Goal: Task Accomplishment & Management: Manage account settings

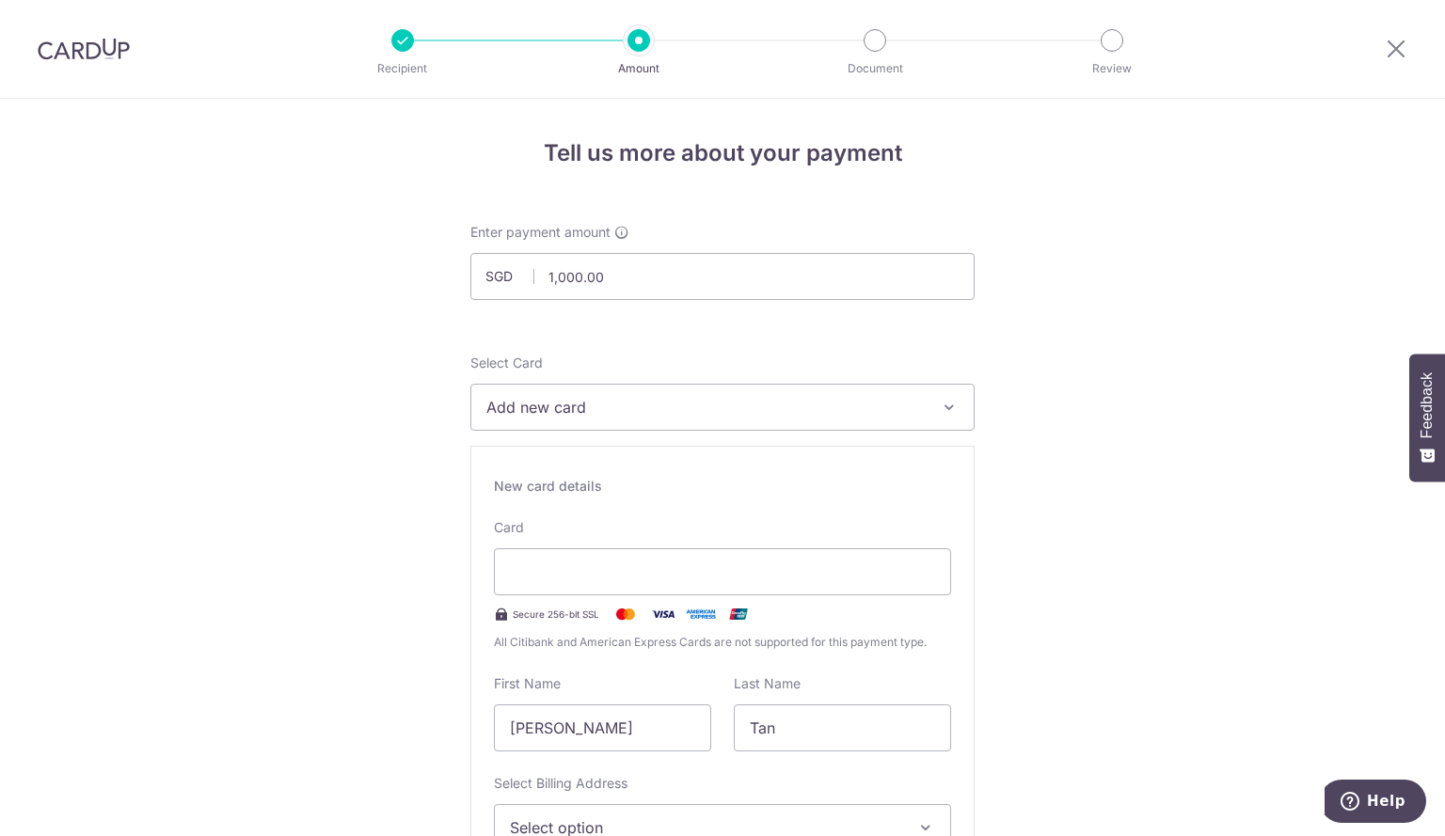
drag, startPoint x: 94, startPoint y: 54, endPoint x: 822, endPoint y: 116, distance: 730.6
click at [94, 54] on img at bounding box center [84, 49] width 92 height 23
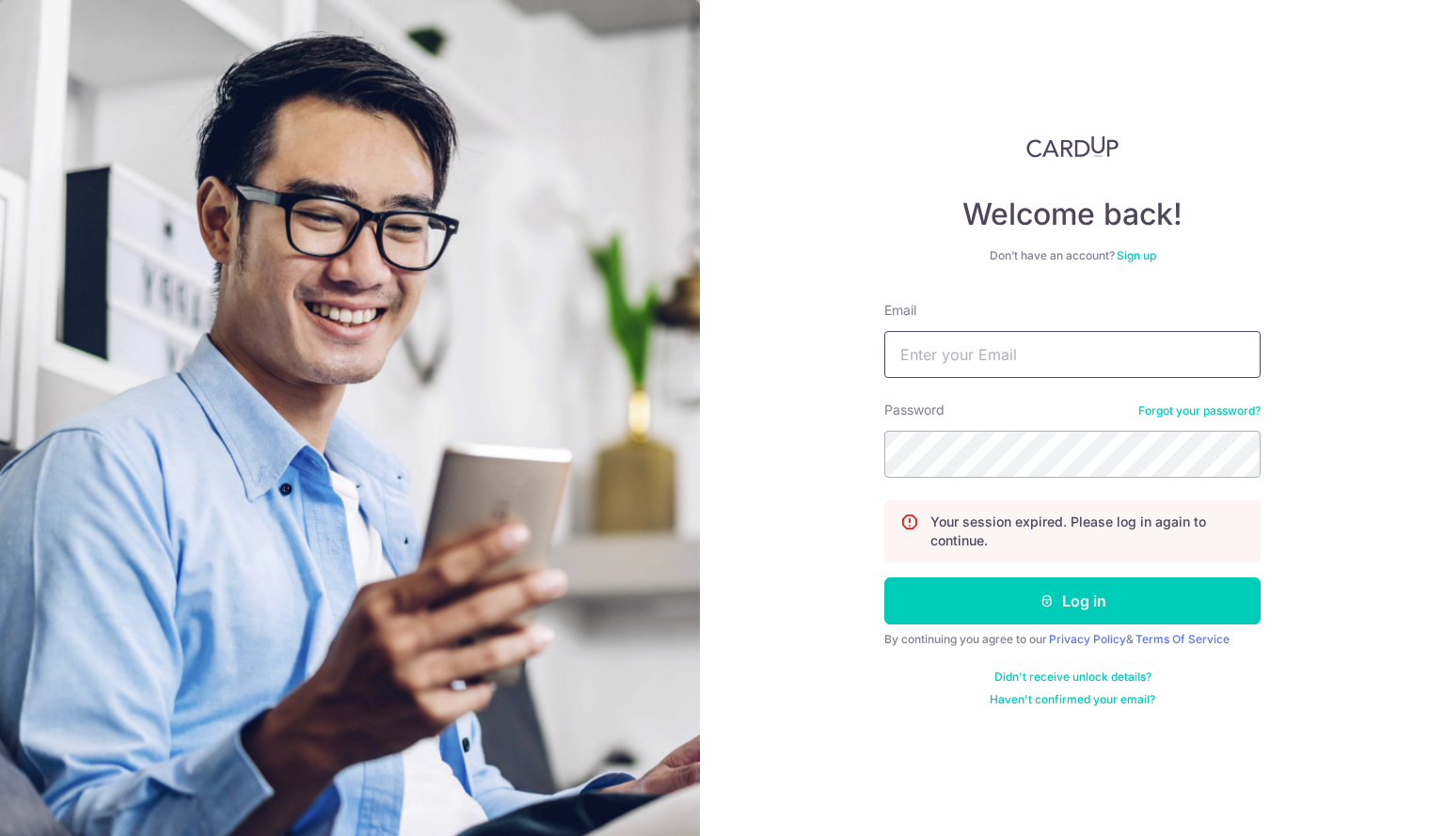
click at [1050, 355] on input "Email" at bounding box center [1072, 354] width 376 height 47
type input "[EMAIL_ADDRESS][DOMAIN_NAME]"
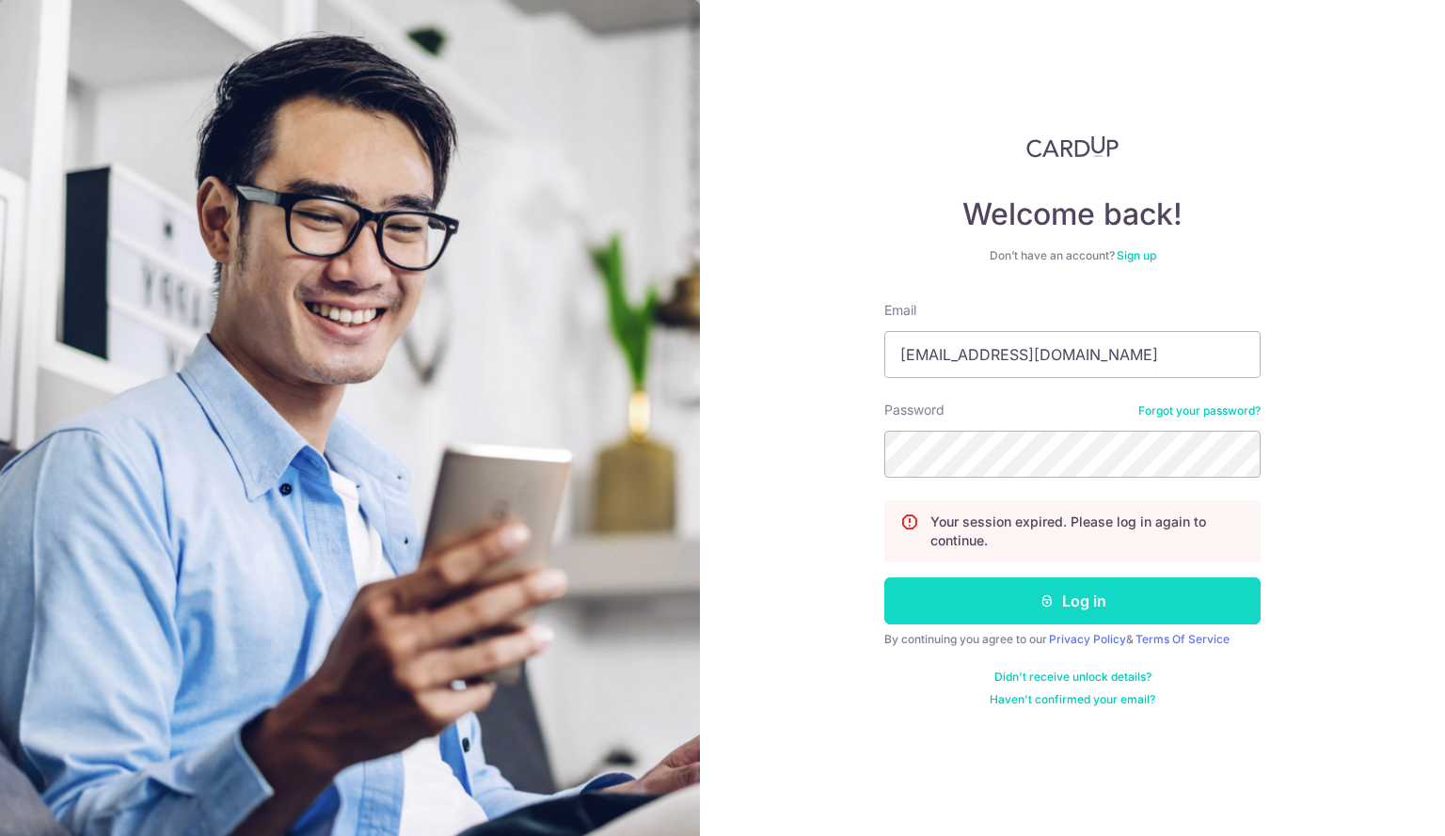
click at [1071, 595] on button "Log in" at bounding box center [1072, 600] width 376 height 47
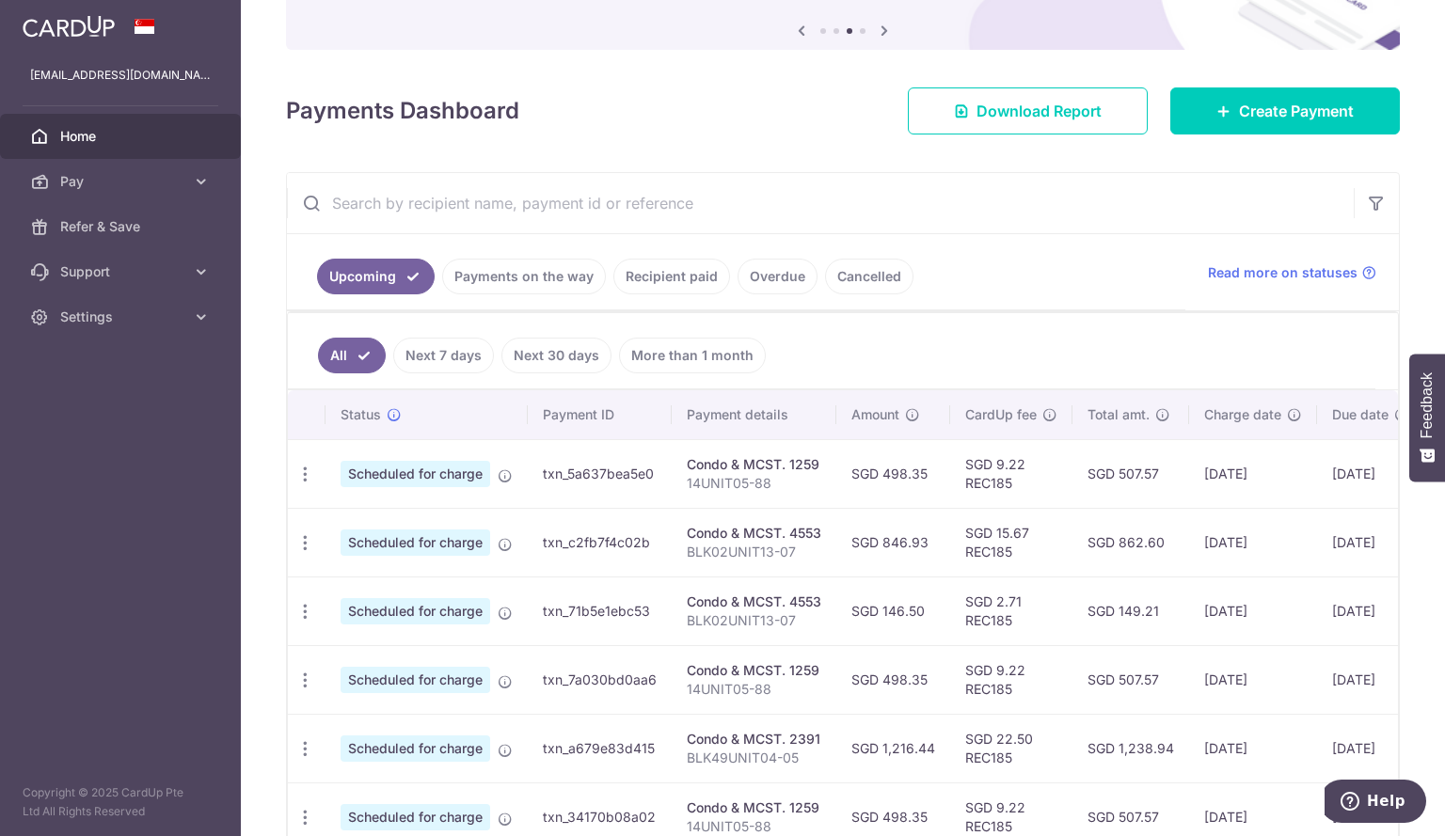
scroll to position [282, 0]
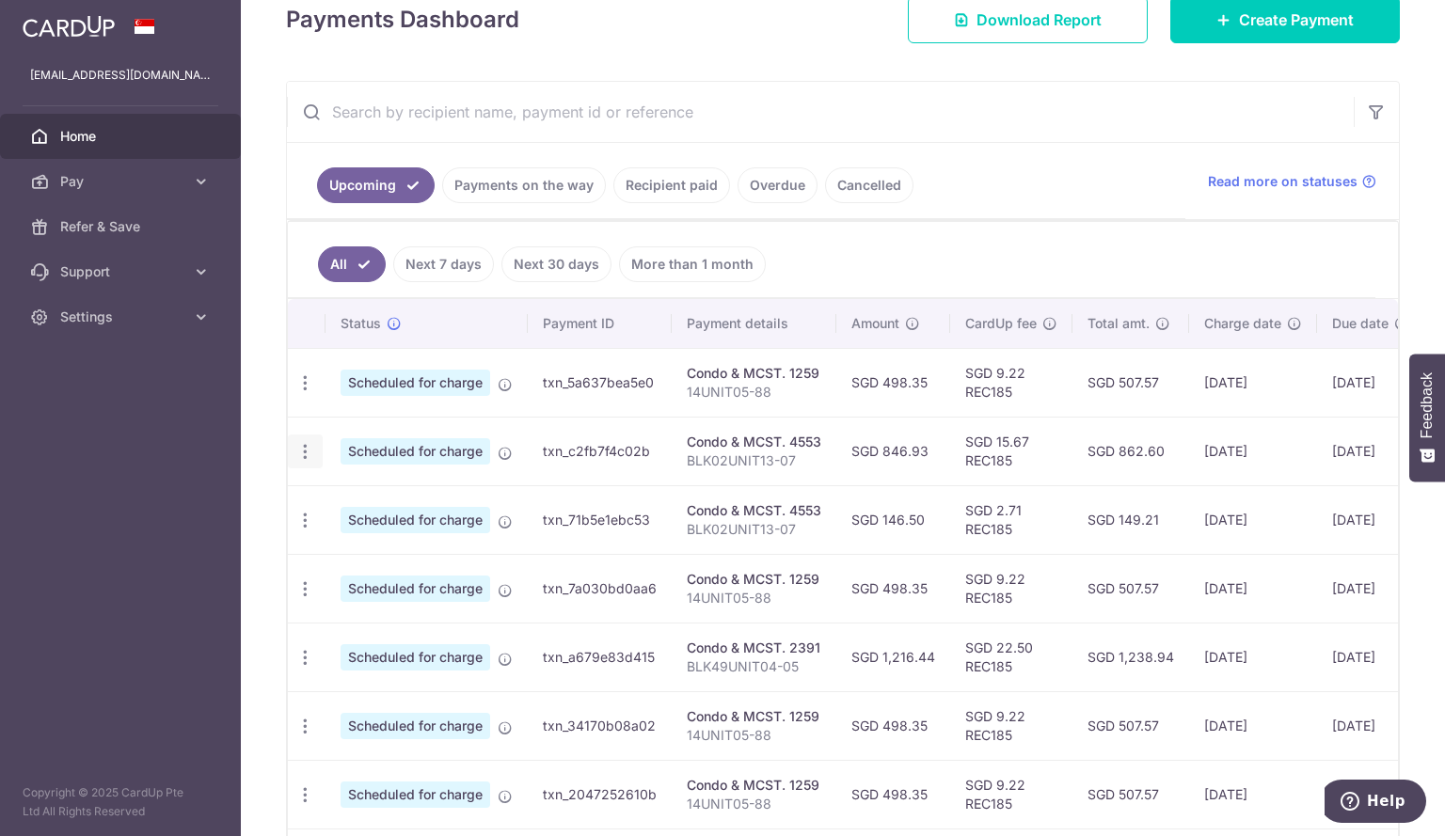
click at [310, 449] on icon "button" at bounding box center [305, 452] width 20 height 20
click at [429, 499] on span "Update payment" at bounding box center [405, 503] width 128 height 23
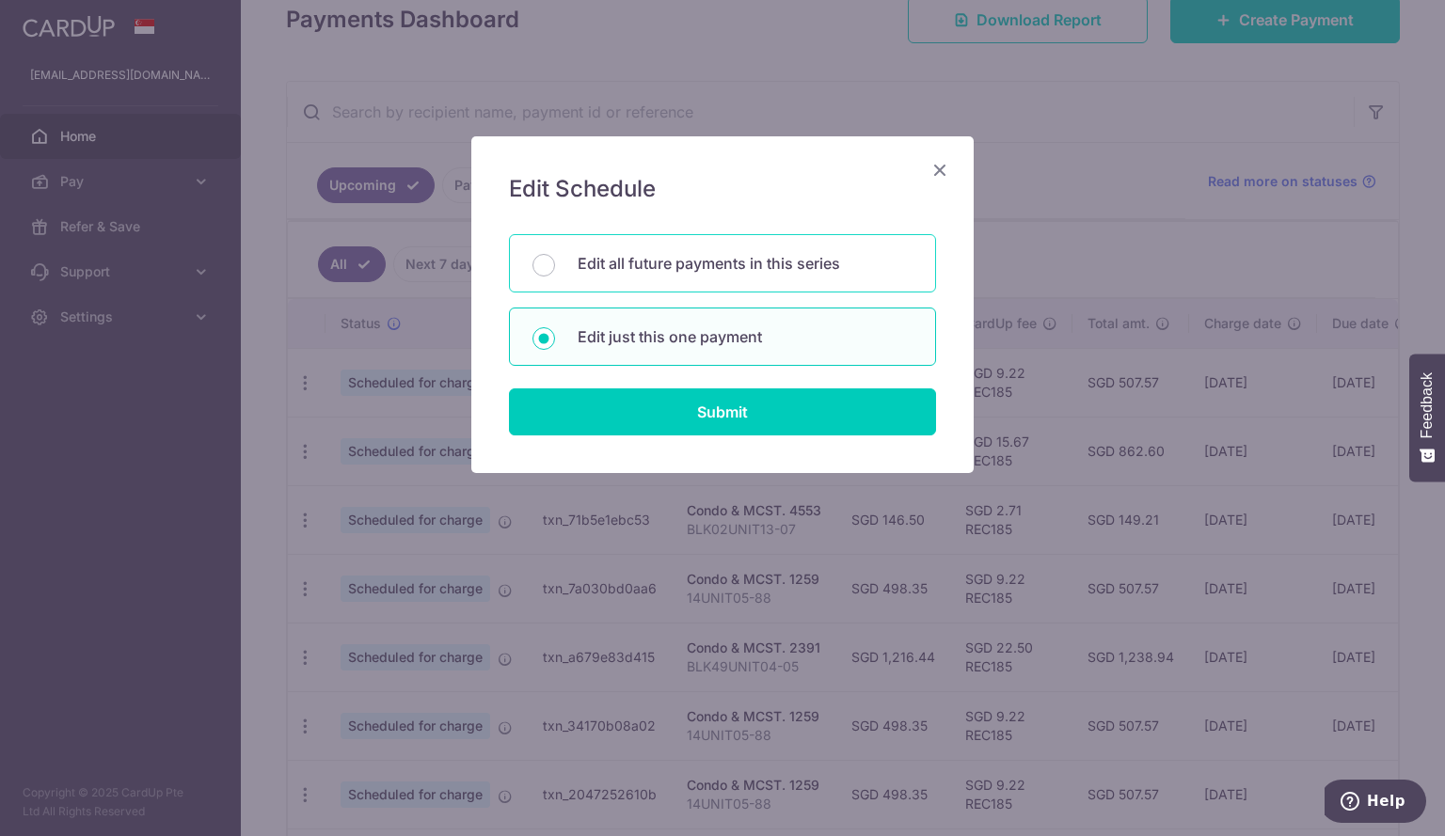
click at [677, 258] on p "Edit all future payments in this series" at bounding box center [744, 263] width 335 height 23
click at [555, 258] on input "Edit all future payments in this series" at bounding box center [543, 265] width 23 height 23
radio input "true"
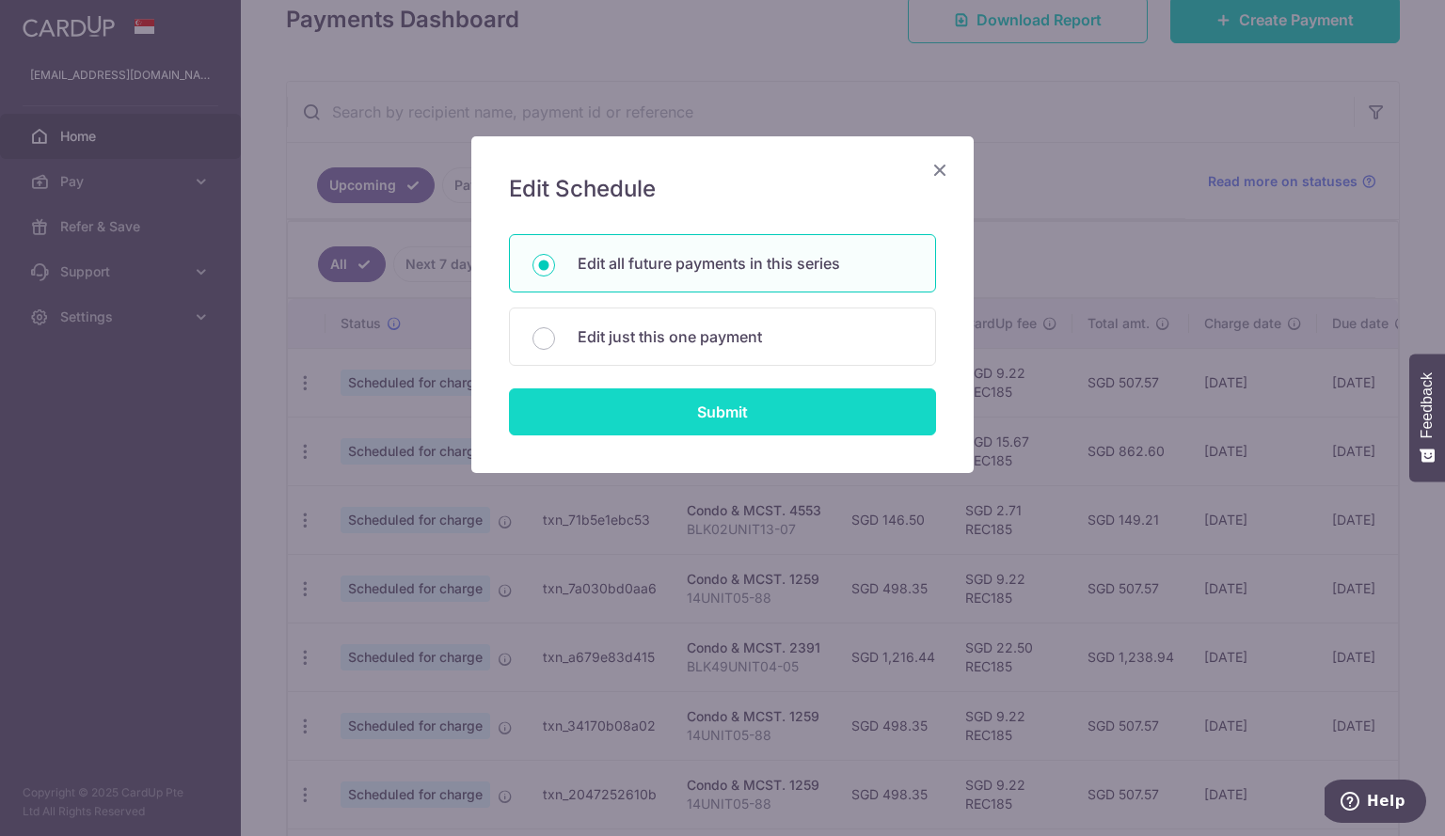
click at [779, 415] on input "Submit" at bounding box center [722, 411] width 427 height 47
radio input "true"
type input "846.93"
type input "BLK02UNIT13-07"
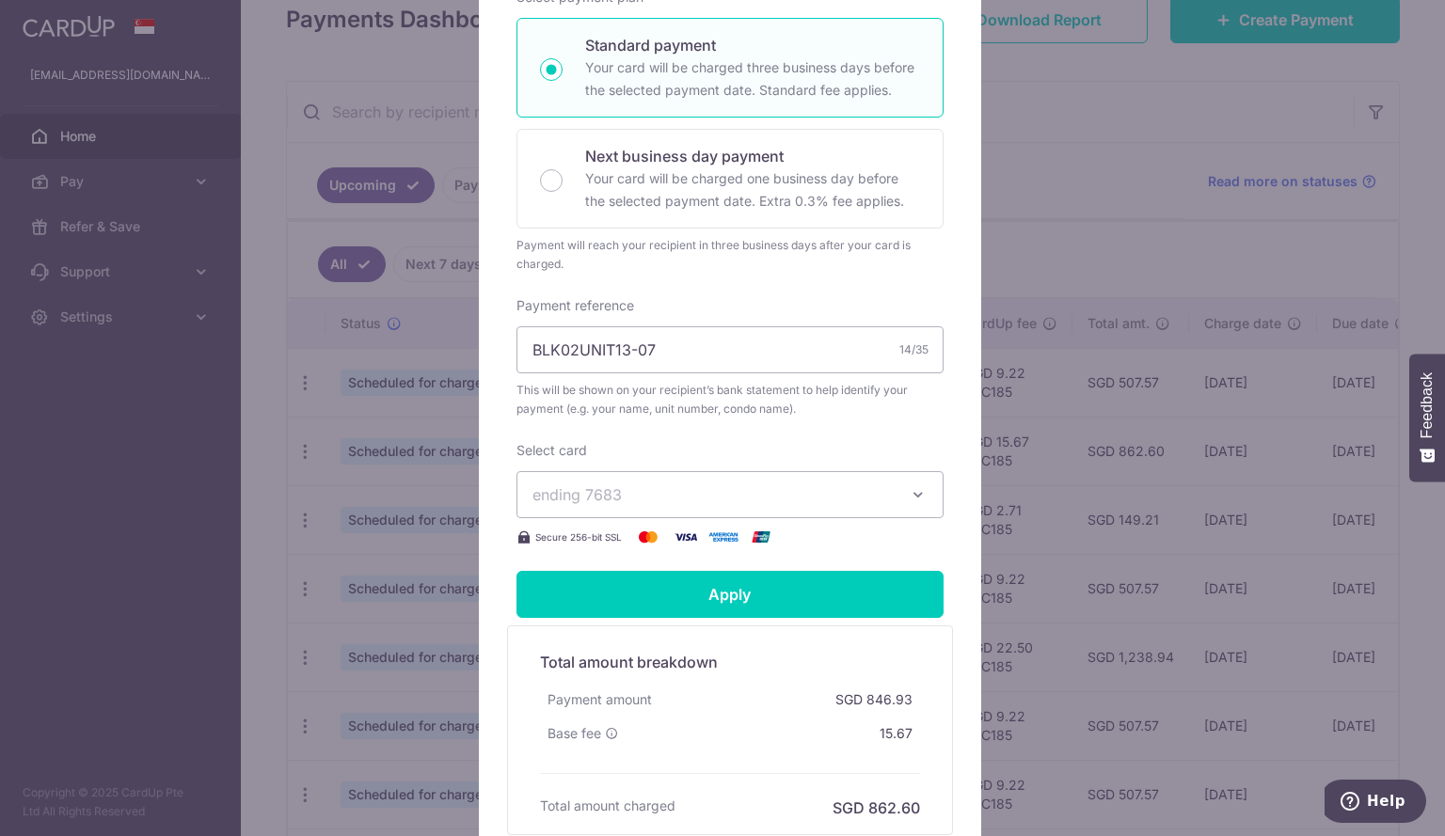
scroll to position [0, 0]
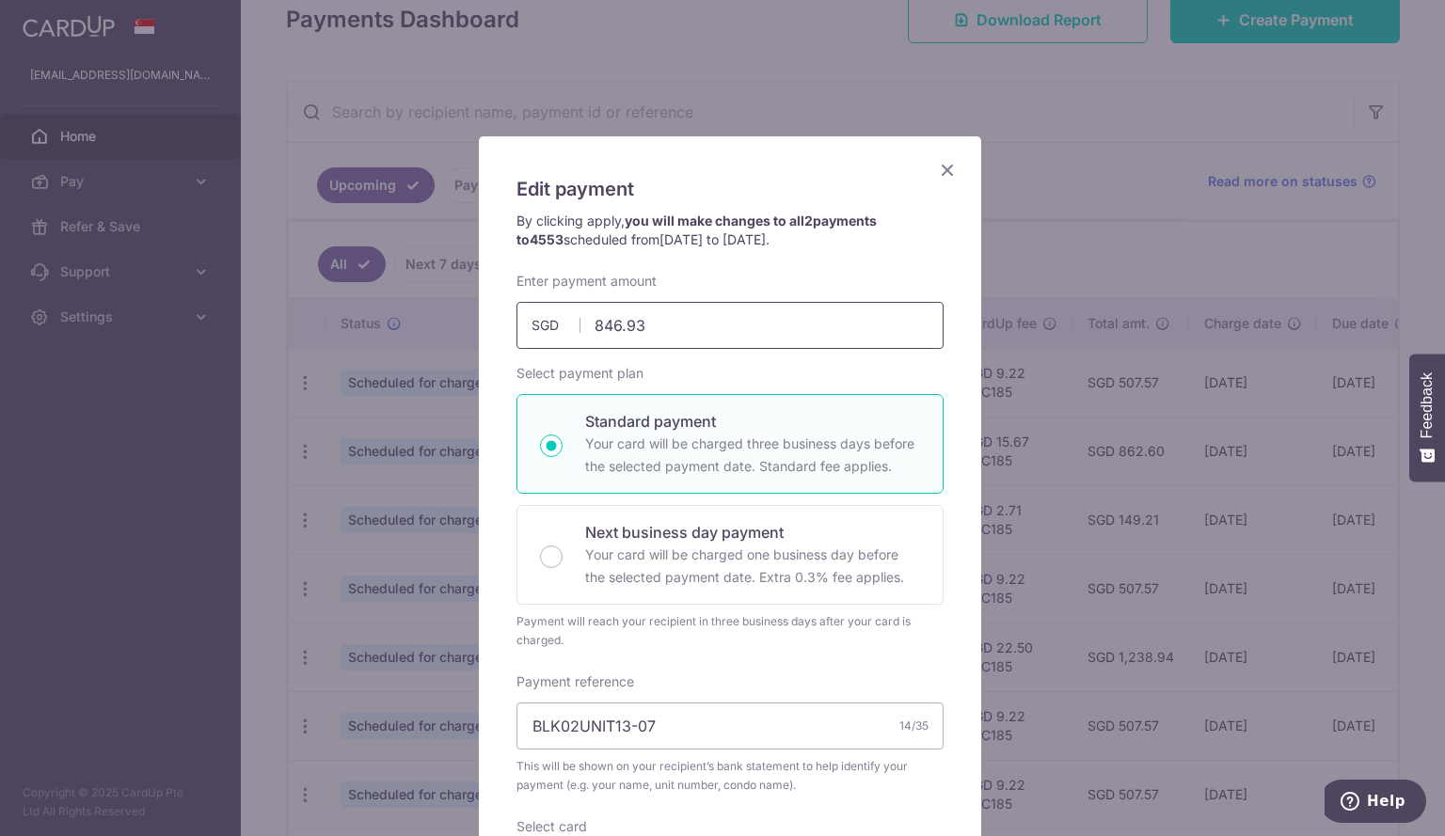
click at [681, 318] on input "846.93" at bounding box center [729, 325] width 427 height 47
drag, startPoint x: 681, startPoint y: 318, endPoint x: 557, endPoint y: 323, distance: 124.2
click at [557, 323] on div "846.93 846.93 SGD" at bounding box center [729, 325] width 427 height 47
type input "984.27"
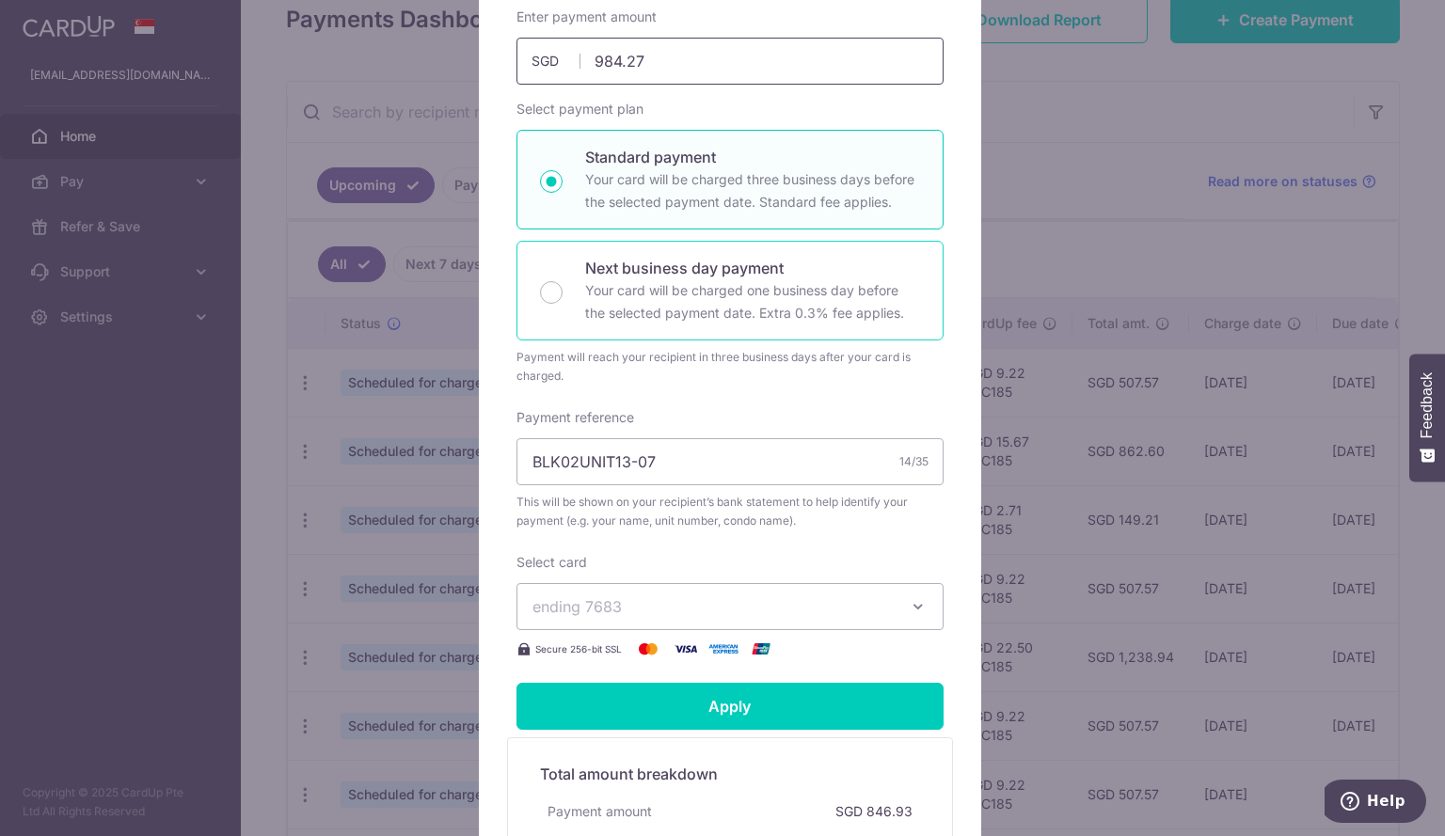
scroll to position [282, 0]
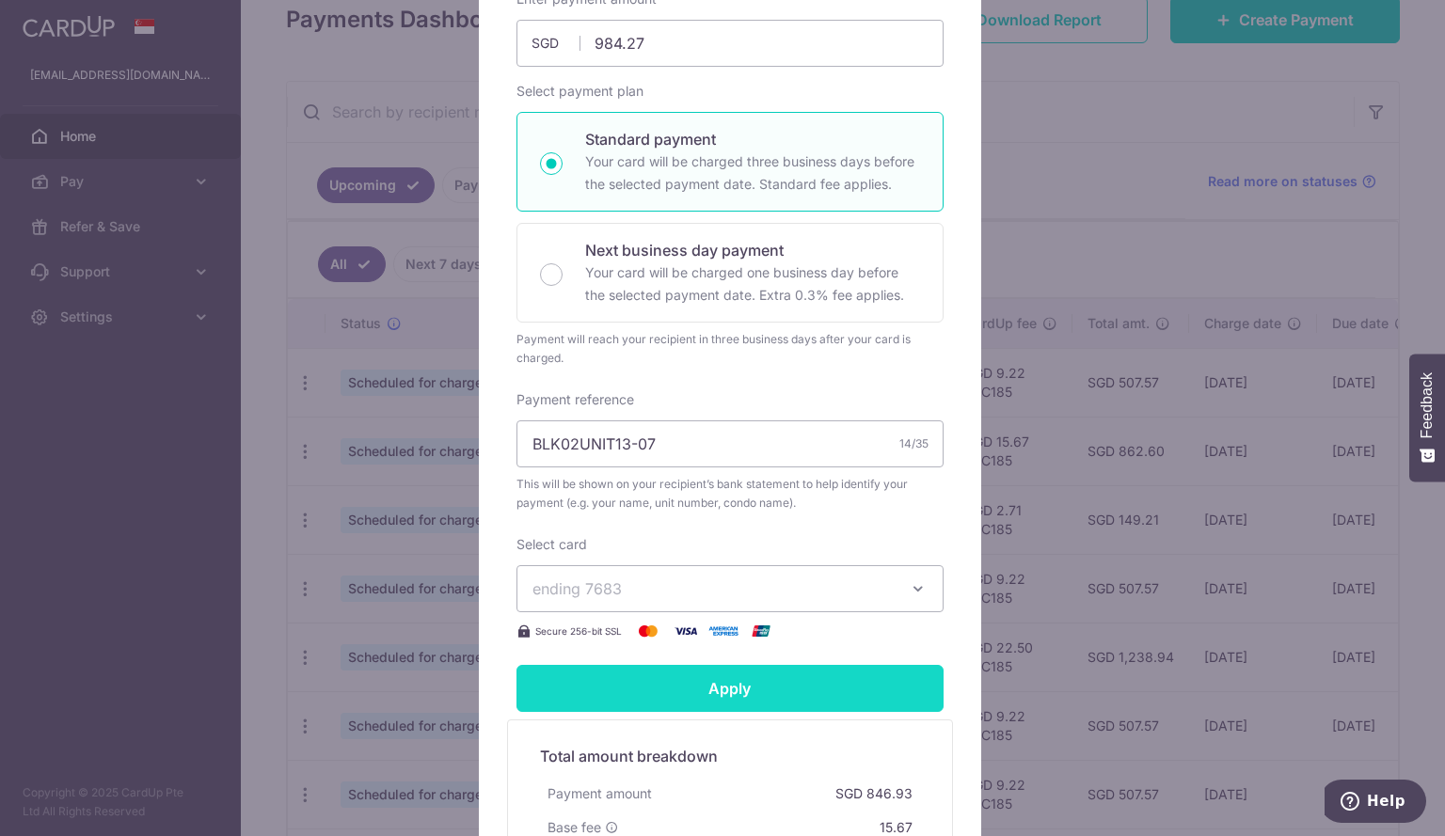
click at [710, 701] on input "Apply" at bounding box center [729, 688] width 427 height 47
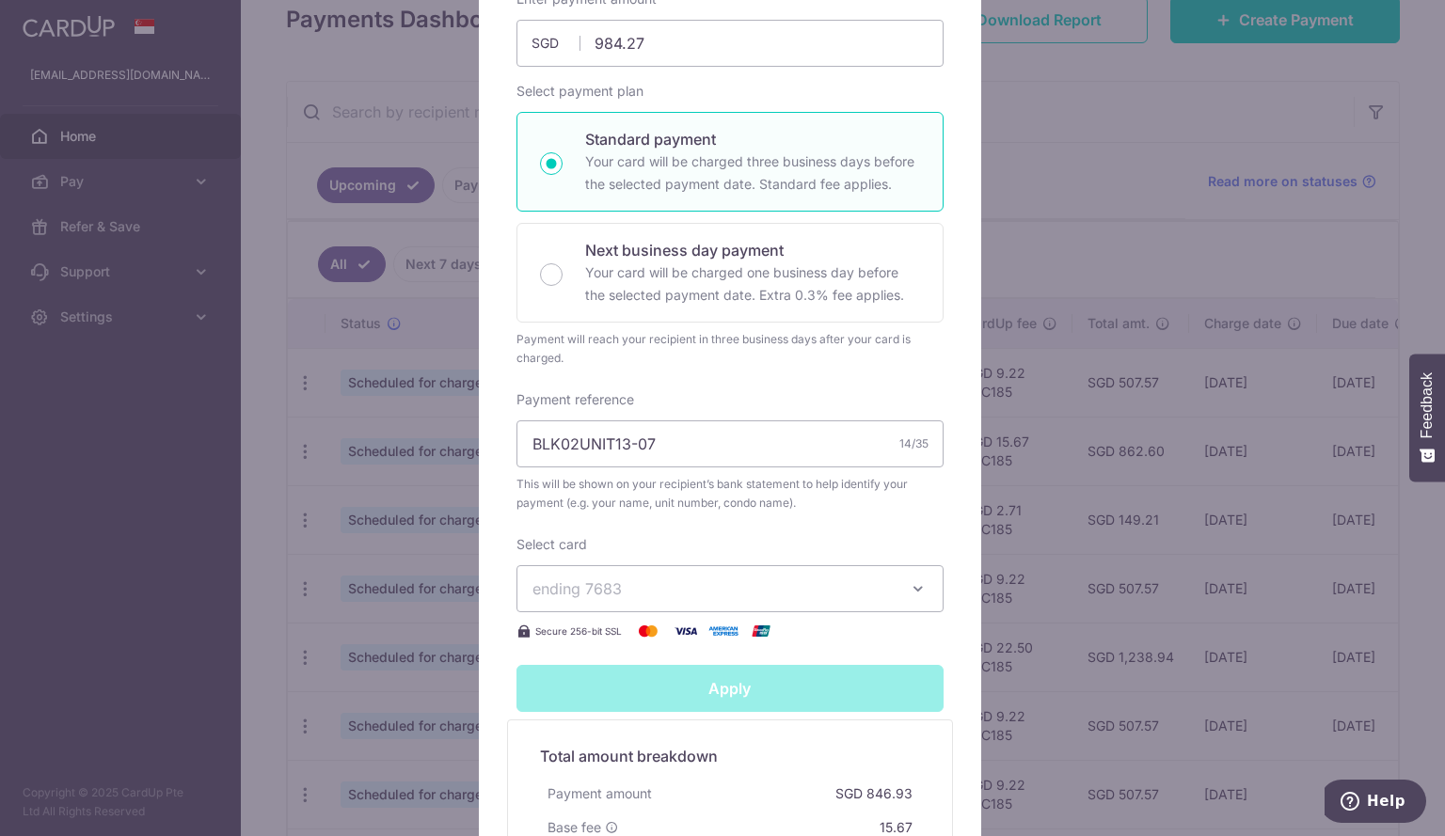
type input "Successfully Applied"
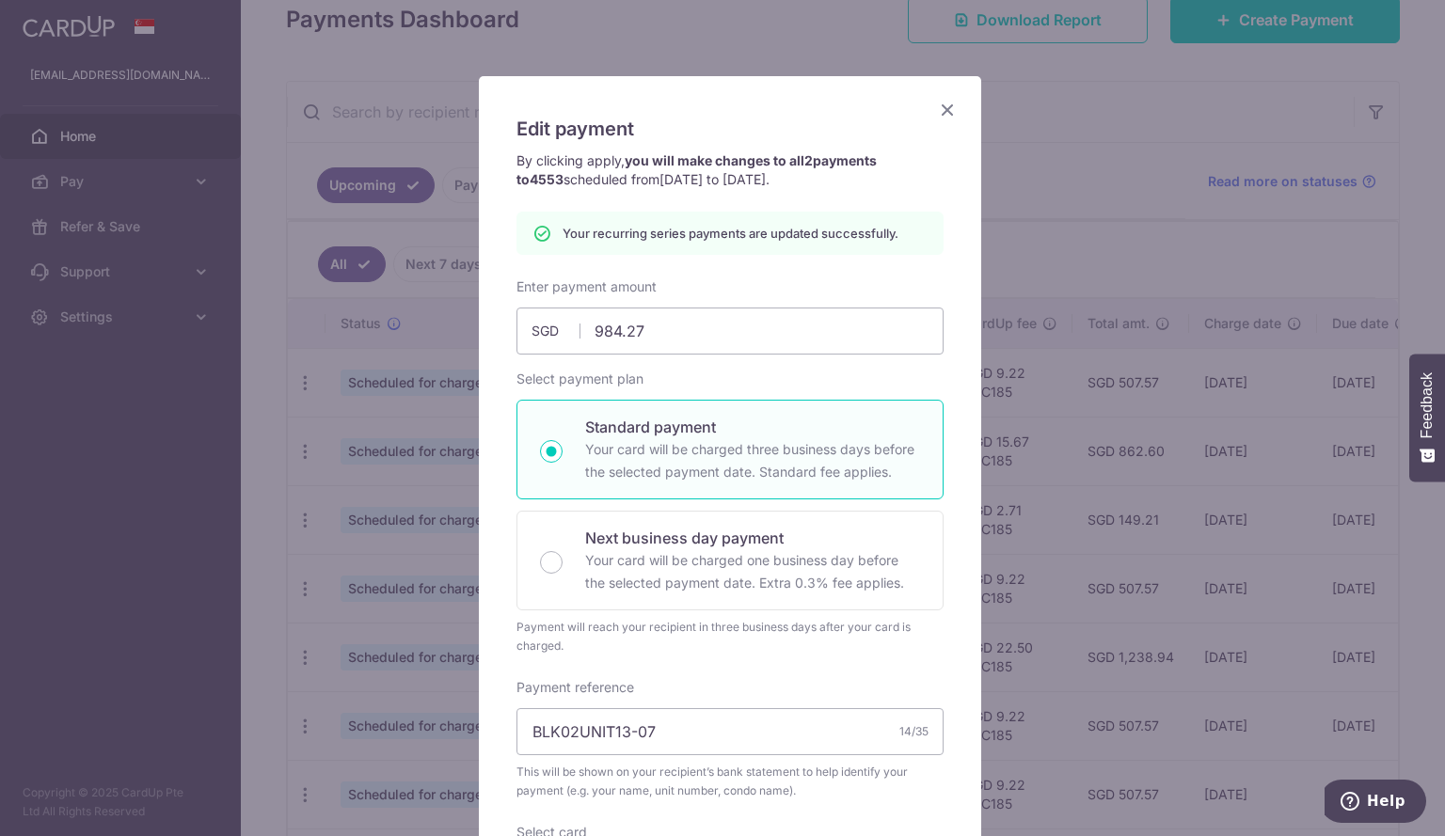
scroll to position [0, 0]
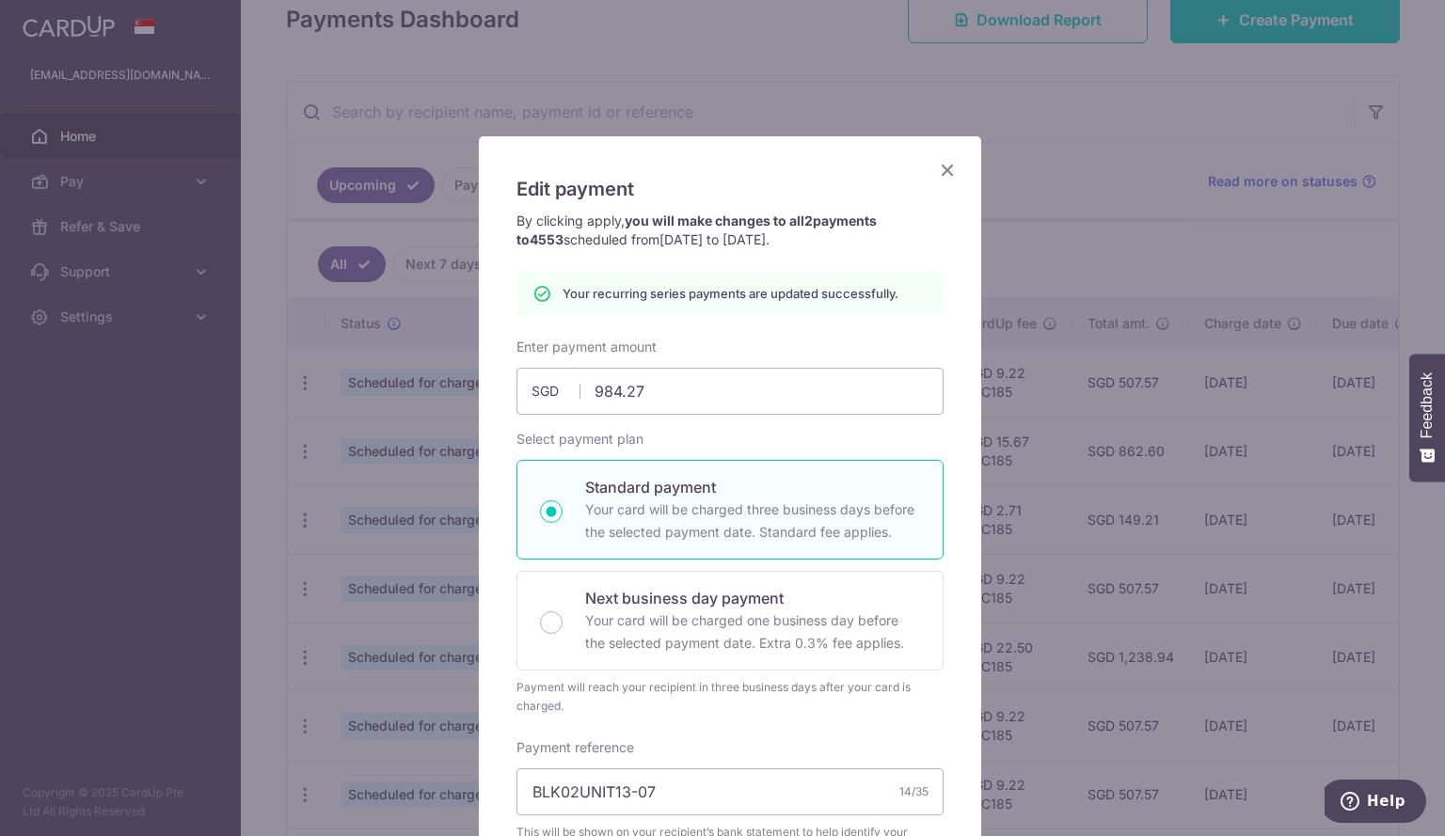
click at [936, 175] on icon "Close" at bounding box center [947, 170] width 23 height 24
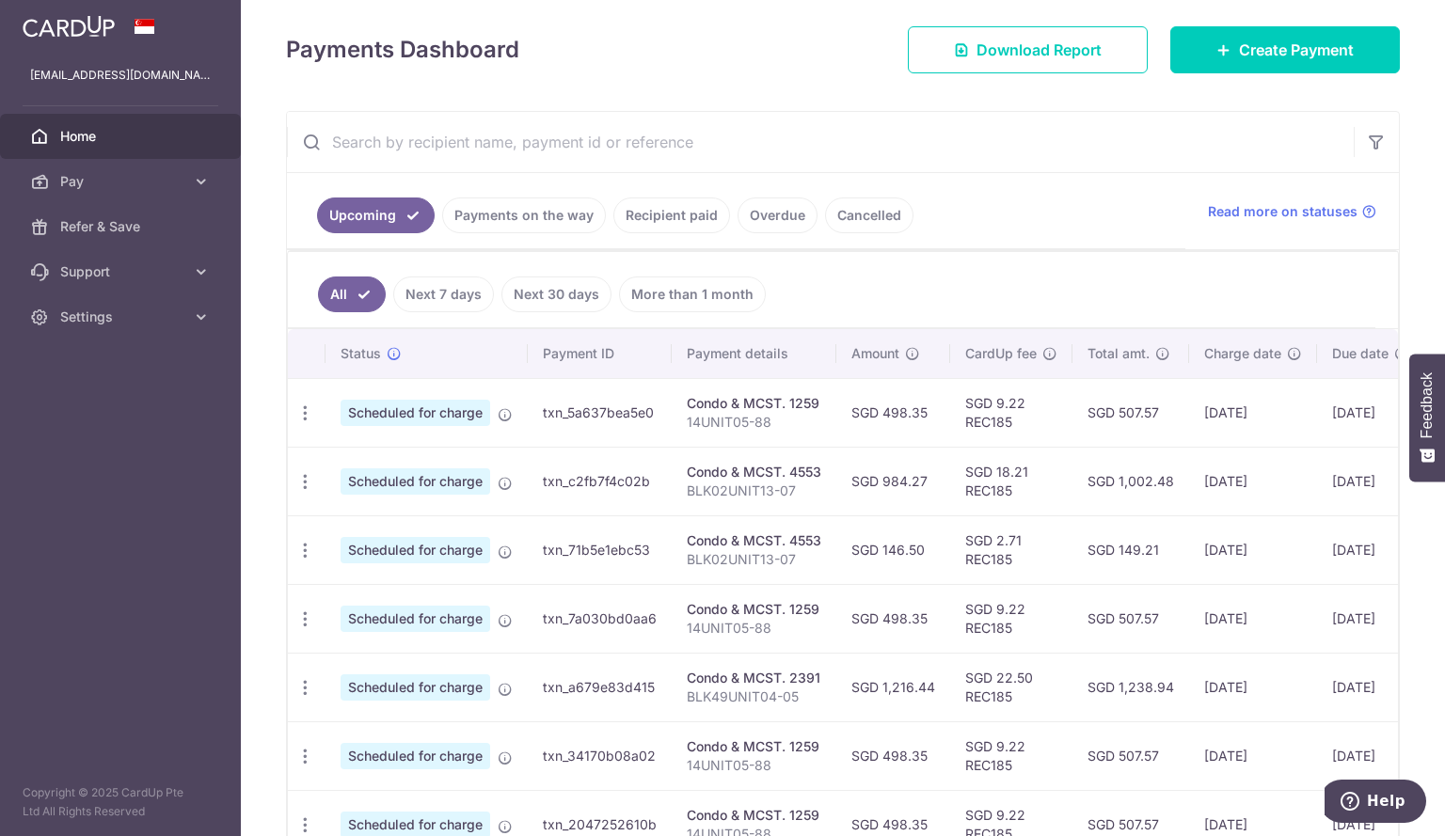
scroll to position [282, 0]
